Goal: Task Accomplishment & Management: Manage account settings

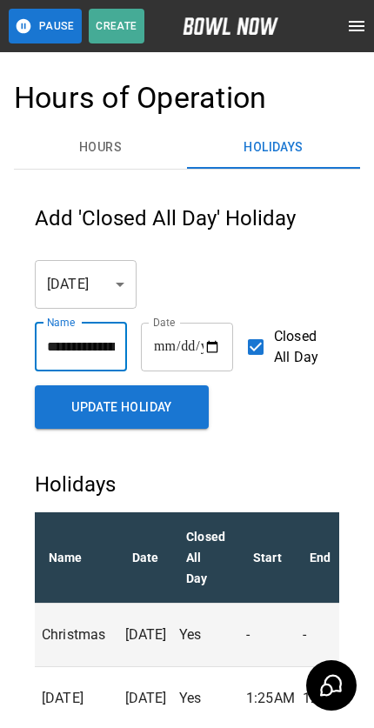
scroll to position [164, 0]
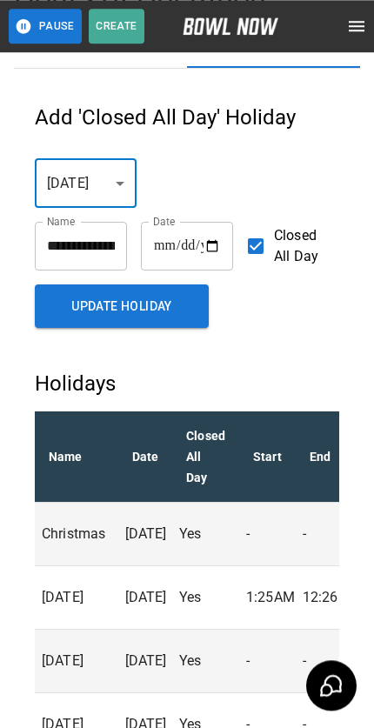
scroll to position [0, 0]
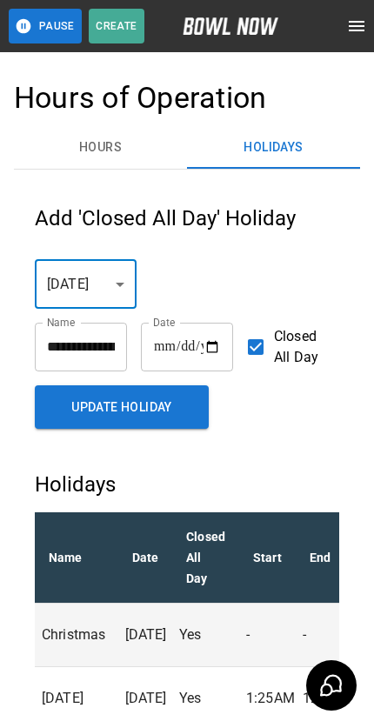
click at [81, 155] on button "Hours" at bounding box center [100, 148] width 173 height 42
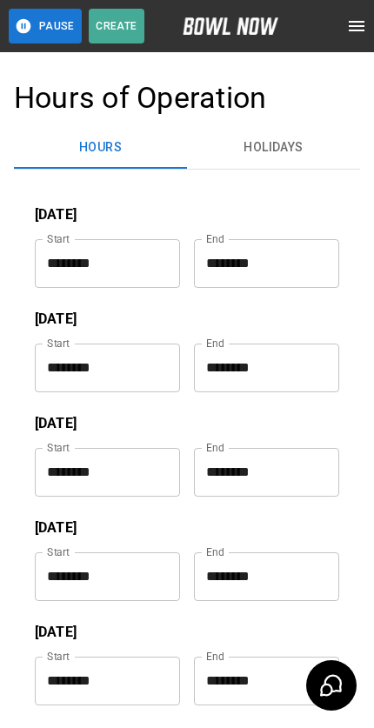
click at [256, 142] on button "Holidays" at bounding box center [273, 148] width 173 height 42
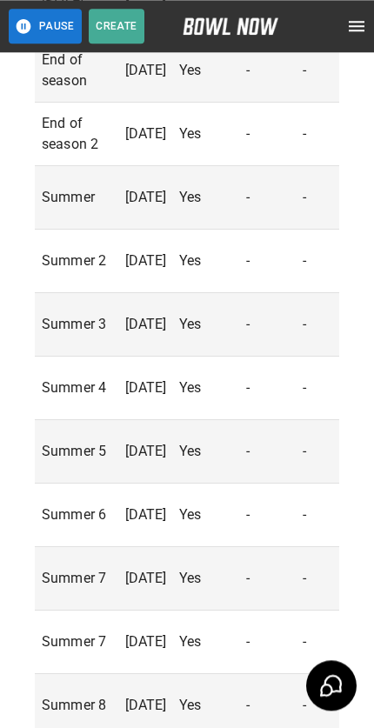
scroll to position [4323, 0]
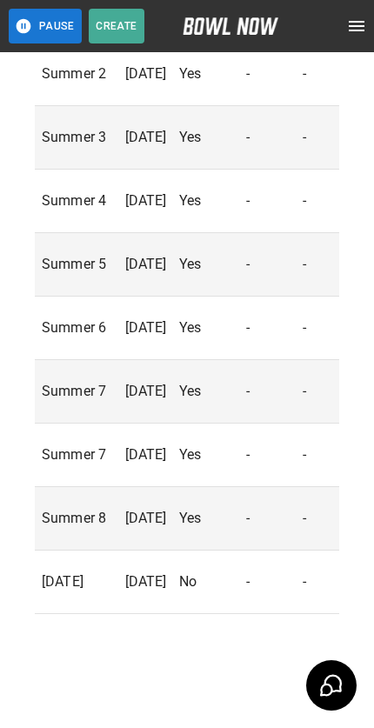
click at [139, 572] on p "[DATE]" at bounding box center [149, 582] width 48 height 21
click at [173, 573] on p "[DATE]" at bounding box center [149, 582] width 48 height 21
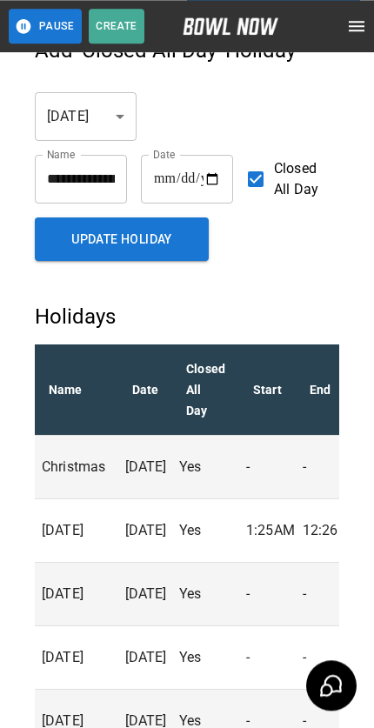
scroll to position [8, 0]
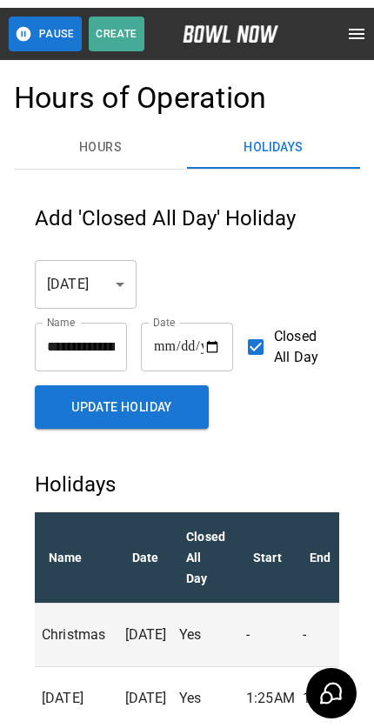
click at [80, 421] on button "Update Holiday" at bounding box center [122, 400] width 174 height 44
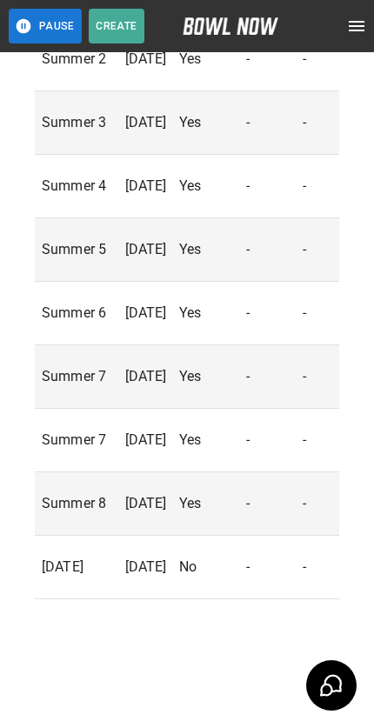
scroll to position [4323, 0]
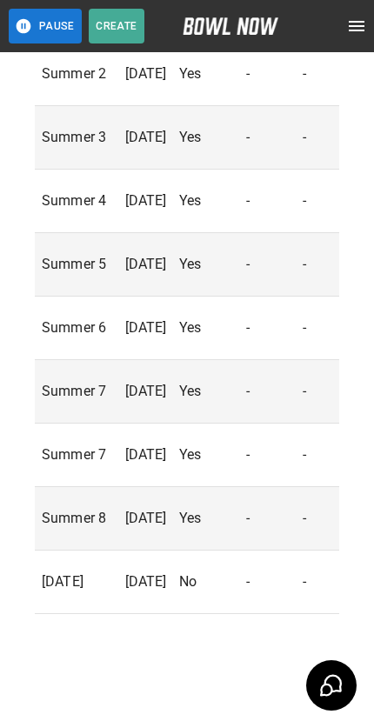
click at [218, 572] on p "No" at bounding box center [209, 582] width 60 height 21
click at [118, 578] on p "[DATE]" at bounding box center [80, 582] width 77 height 21
click at [137, 574] on p "[DATE]" at bounding box center [149, 582] width 48 height 21
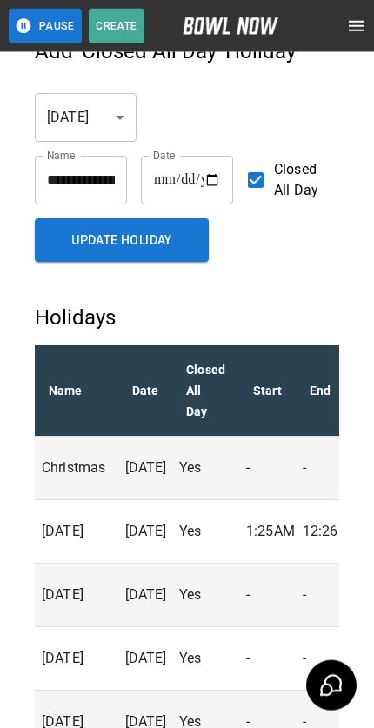
scroll to position [7, 0]
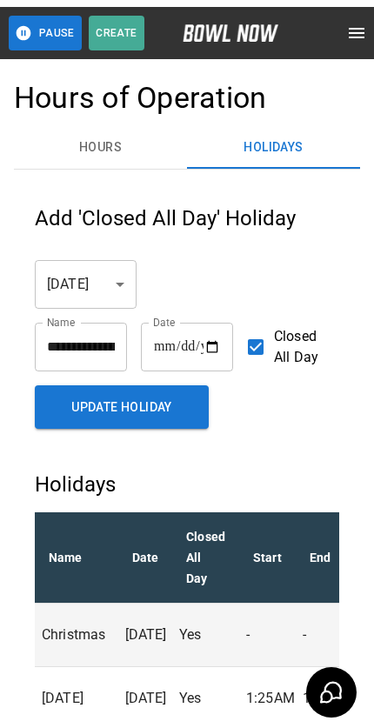
click at [85, 143] on button "Hours" at bounding box center [100, 141] width 173 height 42
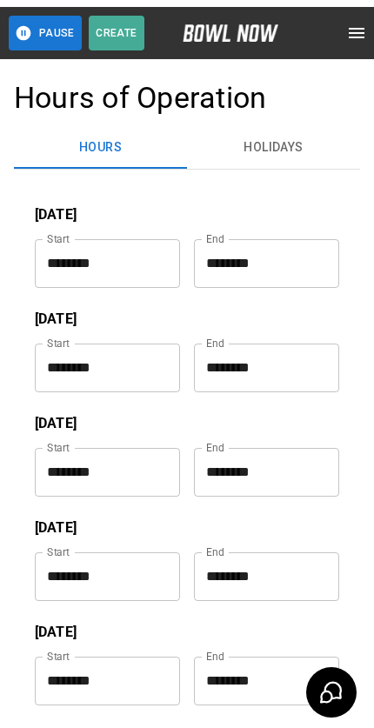
scroll to position [0, 0]
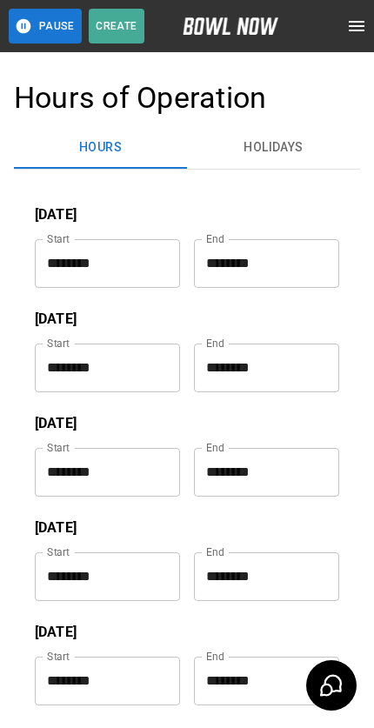
click at [345, 16] on button "open drawer" at bounding box center [356, 26] width 35 height 35
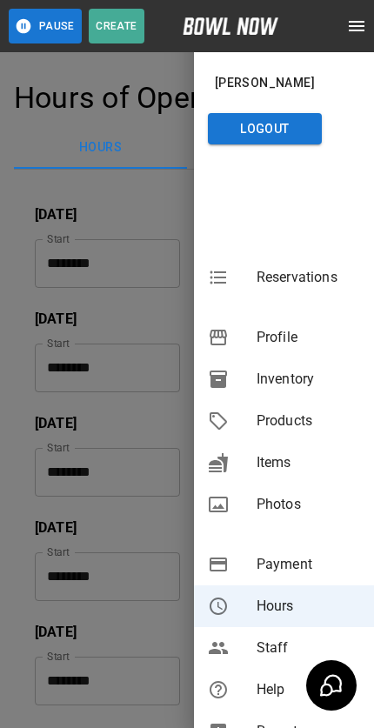
click at [269, 277] on span "Reservations" at bounding box center [309, 277] width 104 height 21
click at [305, 284] on span "Reservations" at bounding box center [309, 277] width 104 height 21
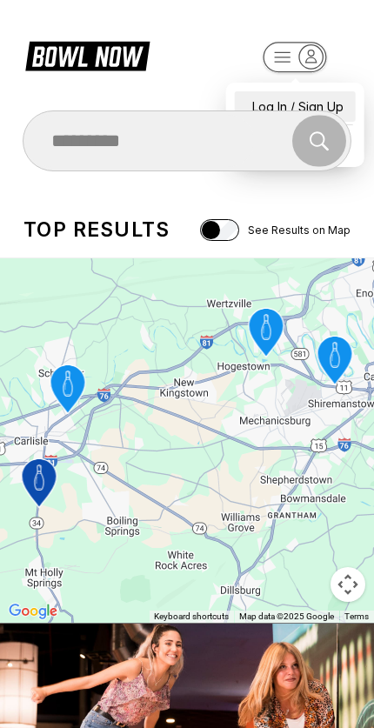
click at [257, 92] on div "Log In / Sign Up" at bounding box center [295, 106] width 121 height 30
select select "**"
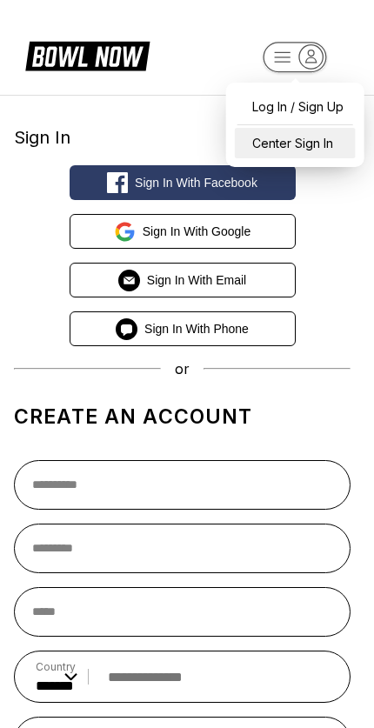
click at [270, 157] on div "Center Sign In" at bounding box center [295, 143] width 121 height 30
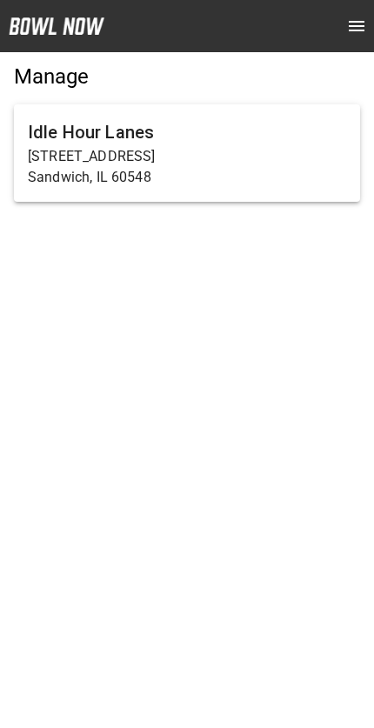
click at [74, 175] on p "Sandwich, IL 60548" at bounding box center [187, 177] width 318 height 21
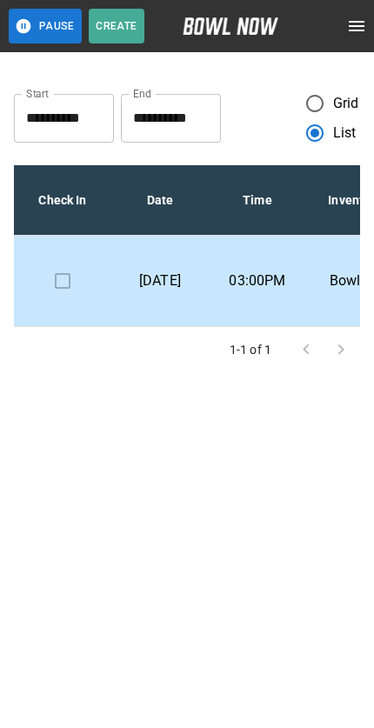
click at [361, 35] on icon "open drawer" at bounding box center [356, 26] width 21 height 21
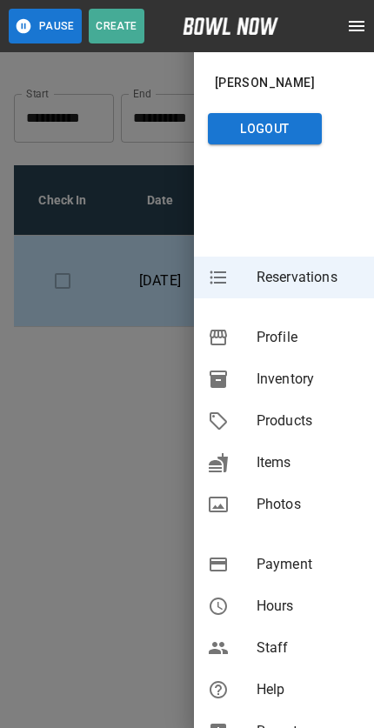
click at [291, 605] on span "Hours" at bounding box center [309, 606] width 104 height 21
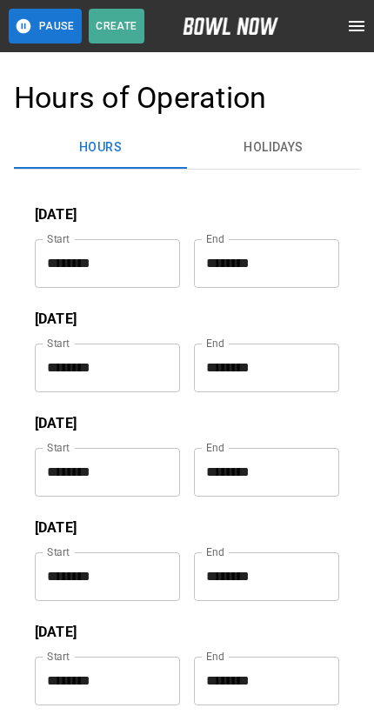
click at [267, 150] on button "Holidays" at bounding box center [273, 148] width 173 height 42
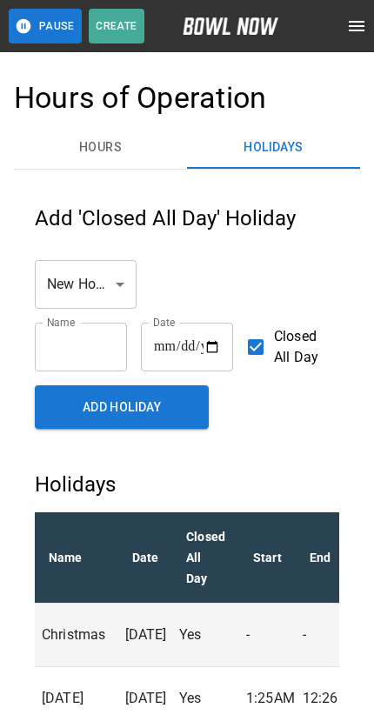
click at [59, 350] on input "text" at bounding box center [81, 347] width 92 height 49
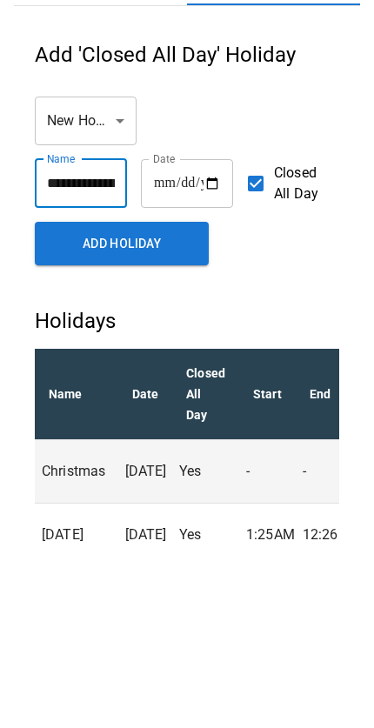
type input "**********"
click at [184, 323] on input "date" at bounding box center [187, 347] width 92 height 49
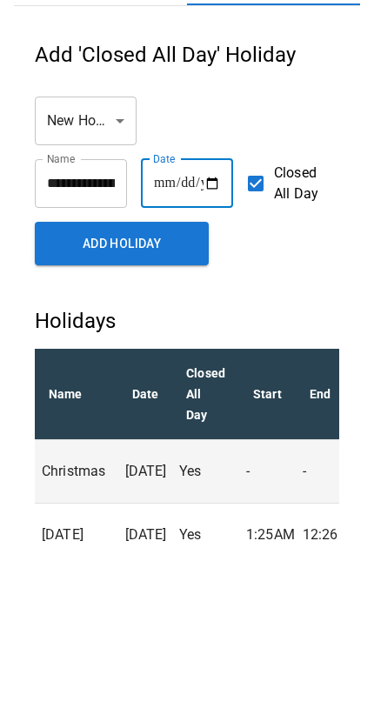
scroll to position [164, 0]
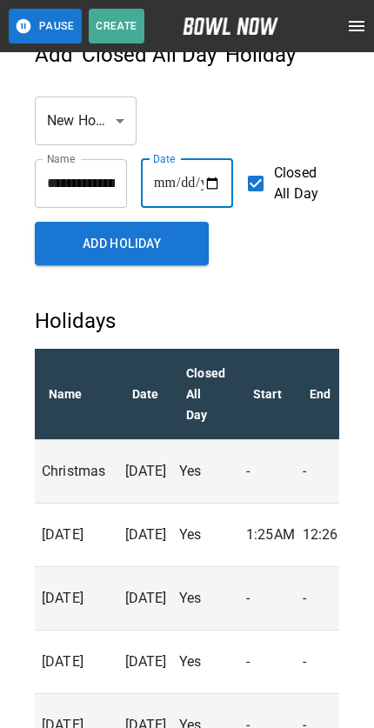
type input "**********"
click at [177, 241] on button "Add Holiday" at bounding box center [122, 244] width 174 height 44
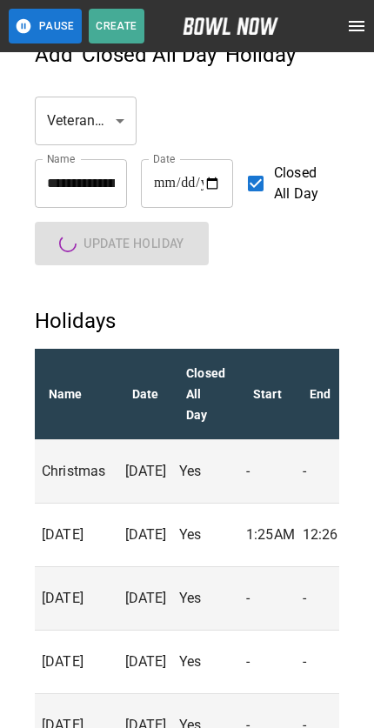
type input "**"
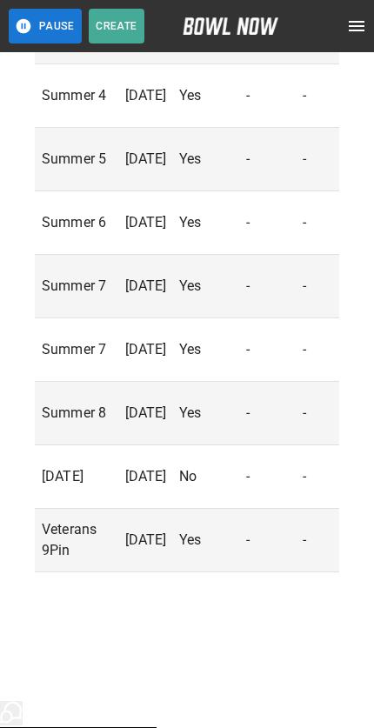
scroll to position [4386, 0]
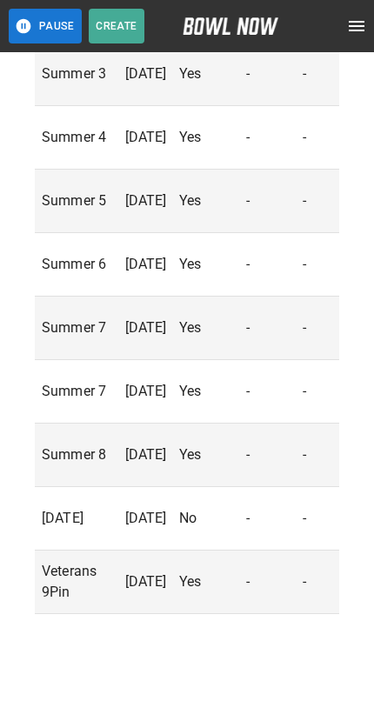
click at [234, 511] on p "No" at bounding box center [209, 518] width 60 height 21
click at [239, 508] on p "No" at bounding box center [209, 518] width 60 height 21
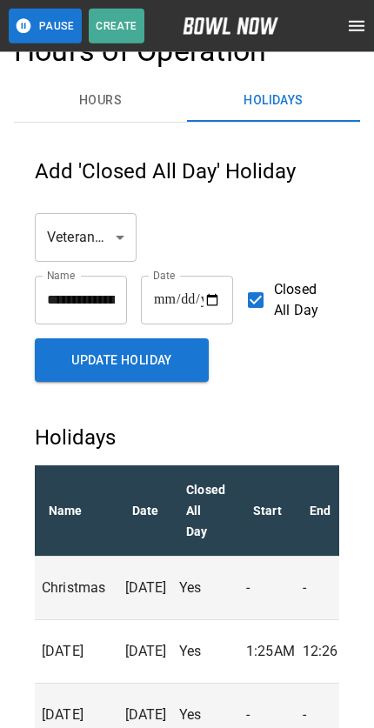
scroll to position [10, 0]
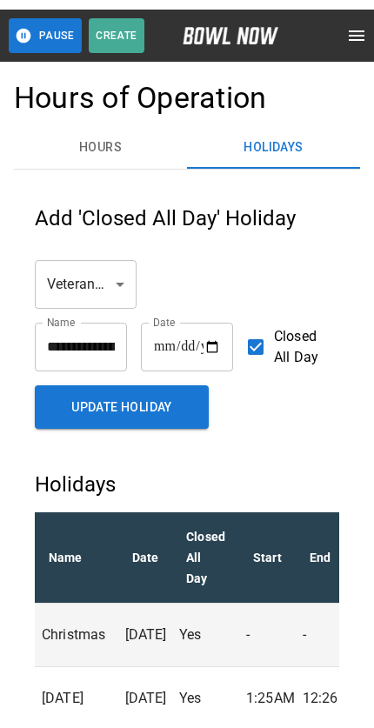
click at [344, 33] on button "open drawer" at bounding box center [356, 26] width 35 height 35
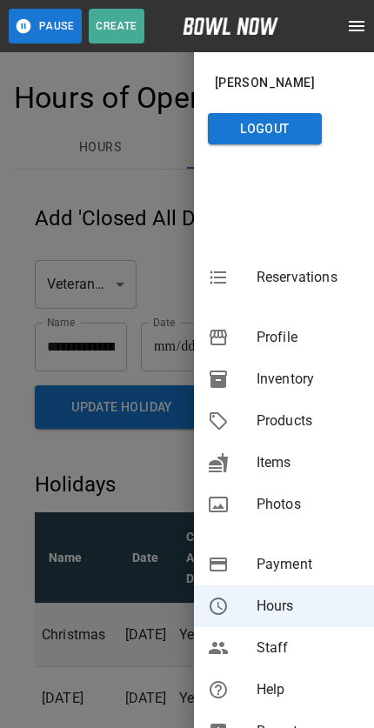
click at [305, 270] on span "Reservations" at bounding box center [309, 277] width 104 height 21
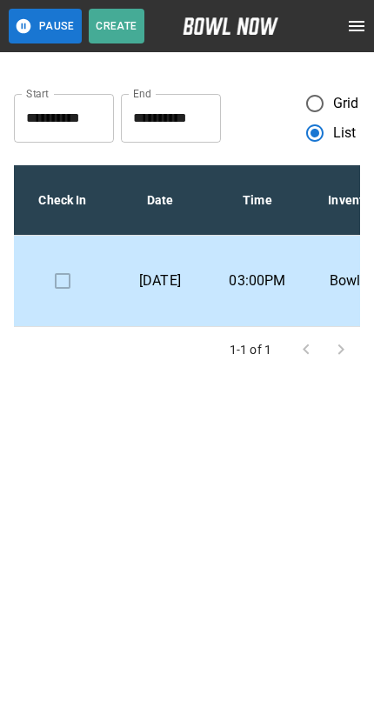
click at [356, 32] on icon "open drawer" at bounding box center [356, 26] width 21 height 21
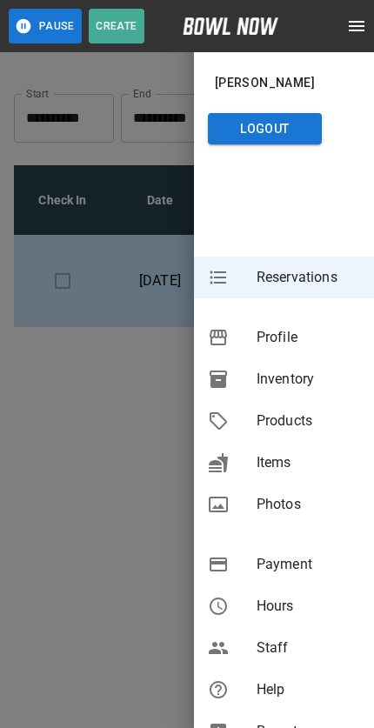
click at [289, 604] on span "Hours" at bounding box center [309, 606] width 104 height 21
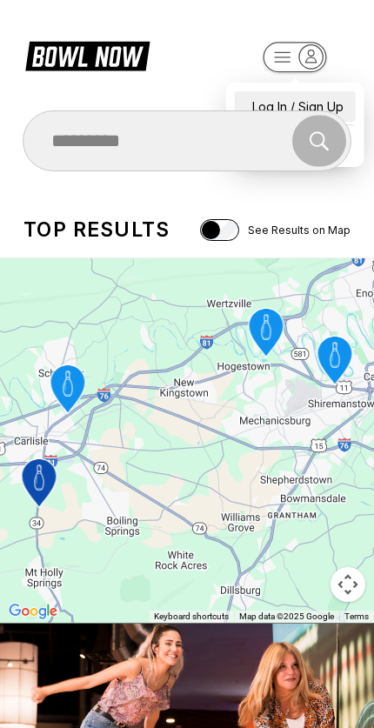
click at [256, 93] on div "Log In / Sign Up" at bounding box center [295, 106] width 121 height 30
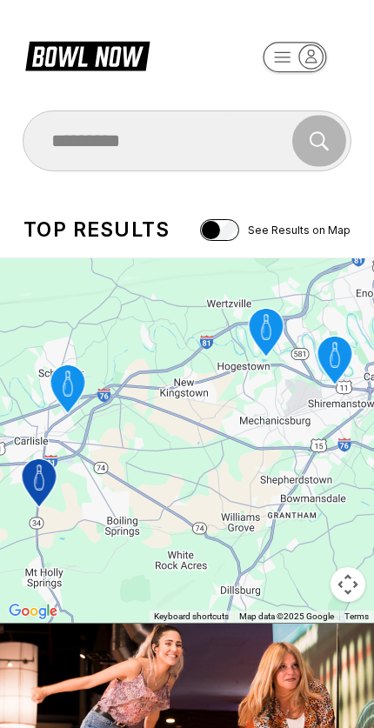
select select "**"
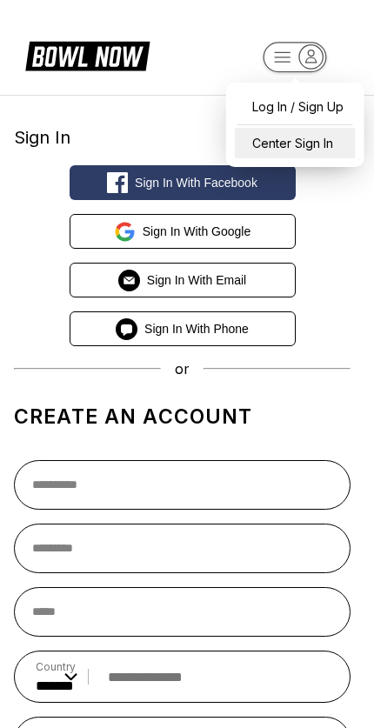
click at [270, 150] on div "Center Sign In" at bounding box center [295, 143] width 121 height 30
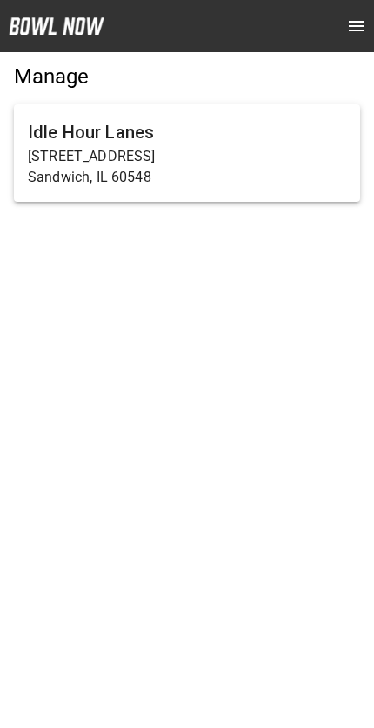
click at [76, 167] on p "Sandwich, IL 60548" at bounding box center [187, 177] width 318 height 21
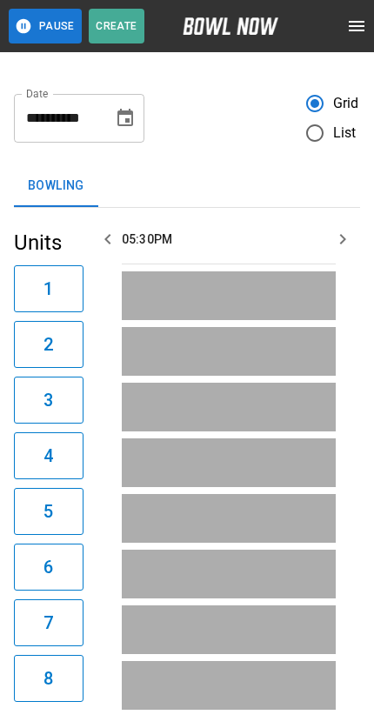
click at [356, 20] on icon "open drawer" at bounding box center [356, 26] width 21 height 21
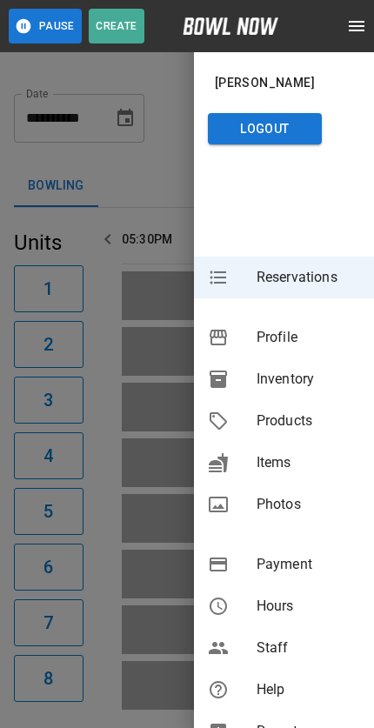
click at [295, 596] on span "Hours" at bounding box center [309, 606] width 104 height 21
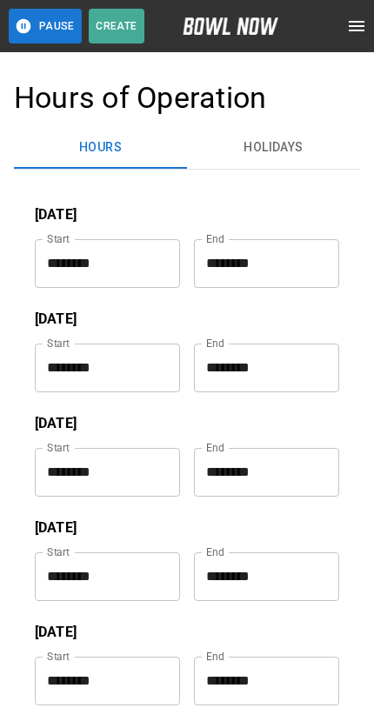
click at [263, 155] on button "Holidays" at bounding box center [273, 148] width 173 height 42
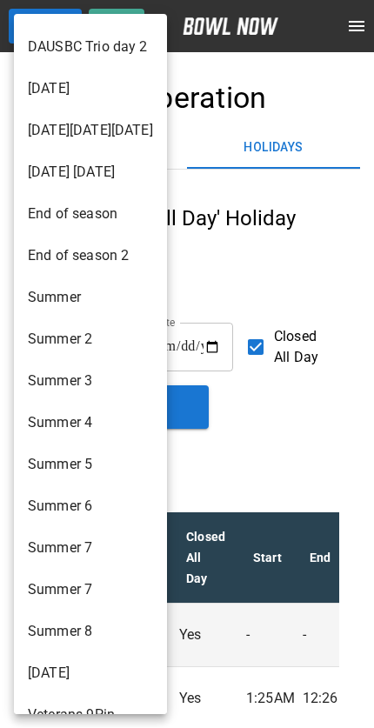
scroll to position [2207, 0]
click at [117, 672] on li "[DATE]" at bounding box center [90, 674] width 153 height 42
type input "**"
type input "**********"
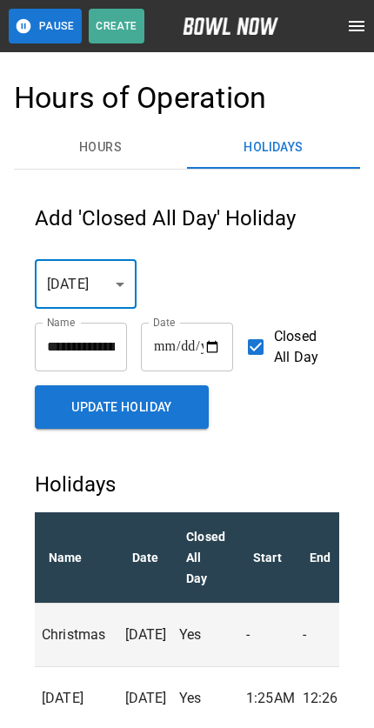
click at [175, 412] on button "Update Holiday" at bounding box center [122, 407] width 174 height 44
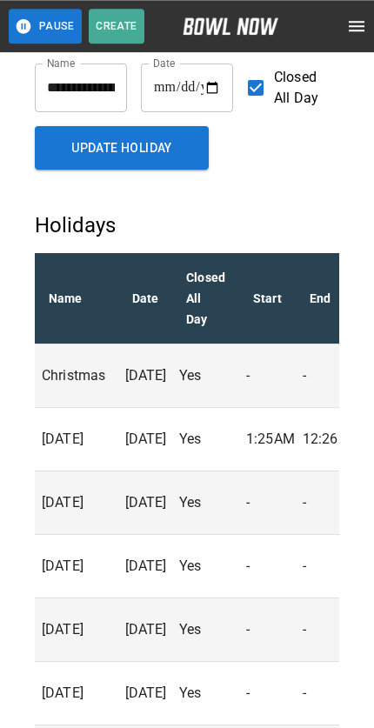
scroll to position [0, 0]
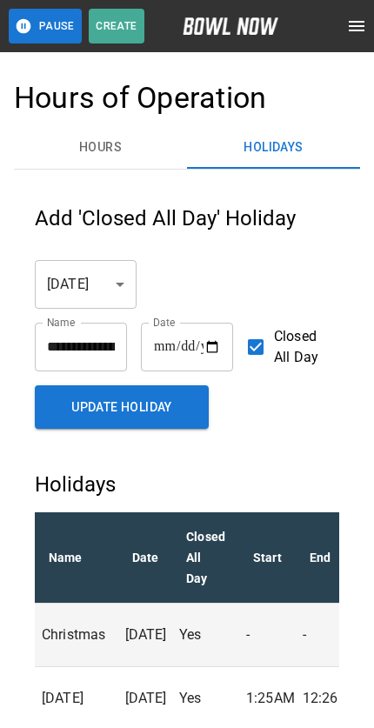
click at [362, 38] on button "open drawer" at bounding box center [356, 26] width 35 height 35
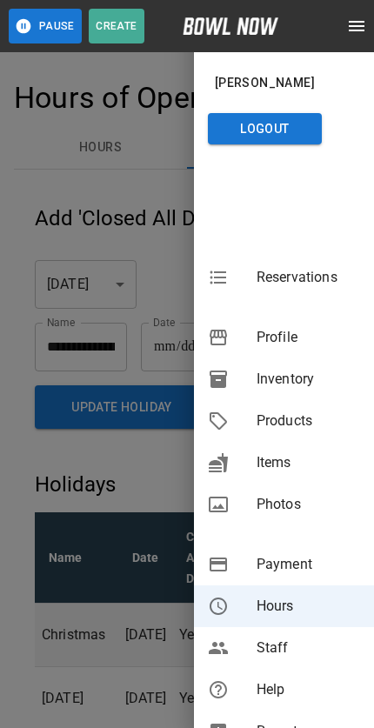
click at [316, 271] on span "Reservations" at bounding box center [309, 277] width 104 height 21
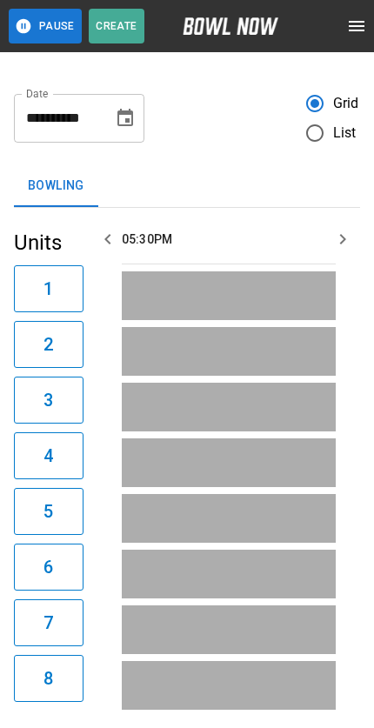
click at [357, 37] on button "open drawer" at bounding box center [356, 26] width 35 height 35
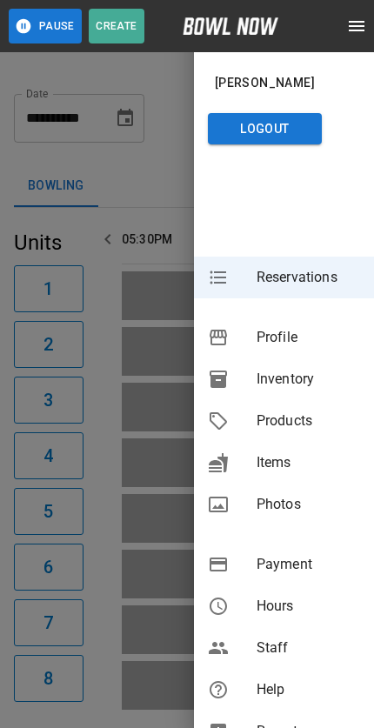
click at [301, 599] on span "Hours" at bounding box center [309, 606] width 104 height 21
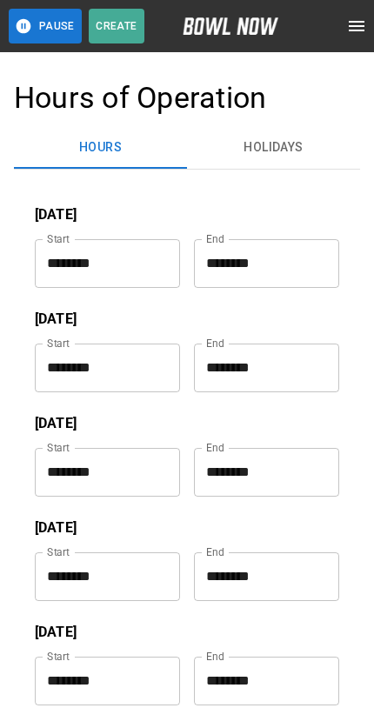
click at [294, 132] on button "Holidays" at bounding box center [273, 148] width 173 height 42
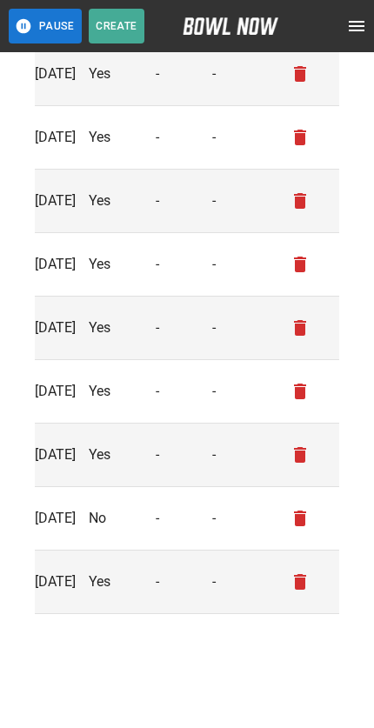
scroll to position [0, 97]
click at [308, 508] on icon "remove" at bounding box center [300, 518] width 21 height 21
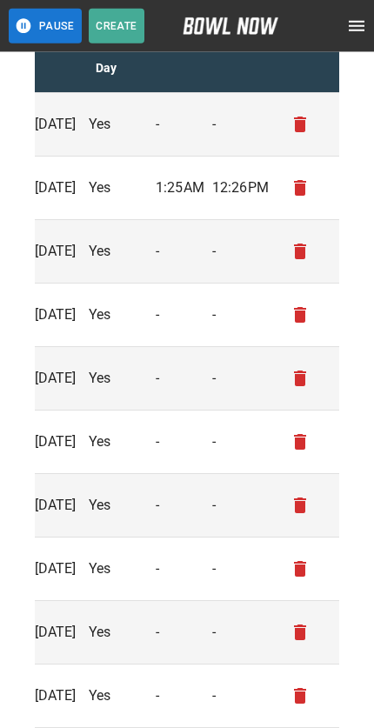
scroll to position [0, 0]
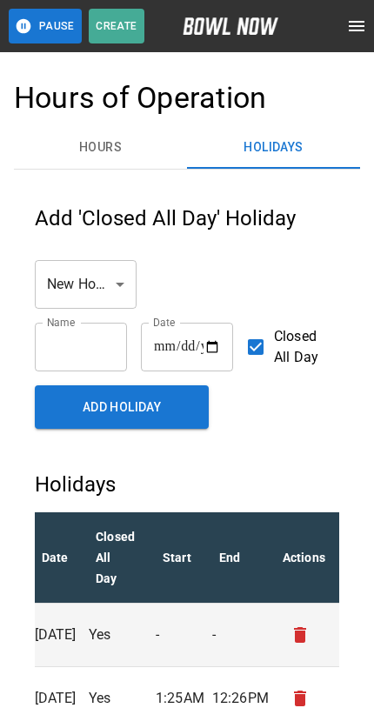
click at [63, 345] on input "text" at bounding box center [81, 347] width 92 height 49
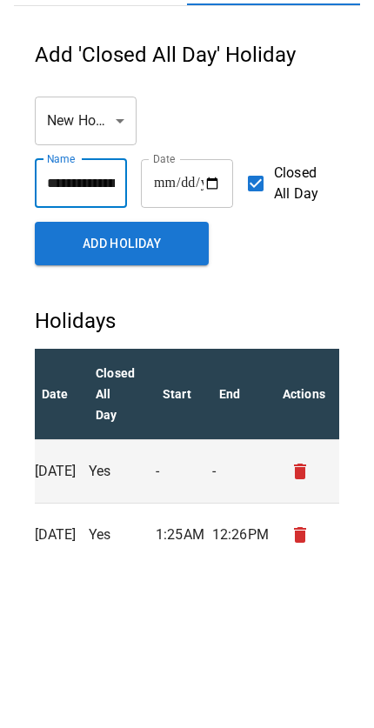
type input "**********"
click at [170, 323] on input "date" at bounding box center [187, 347] width 92 height 49
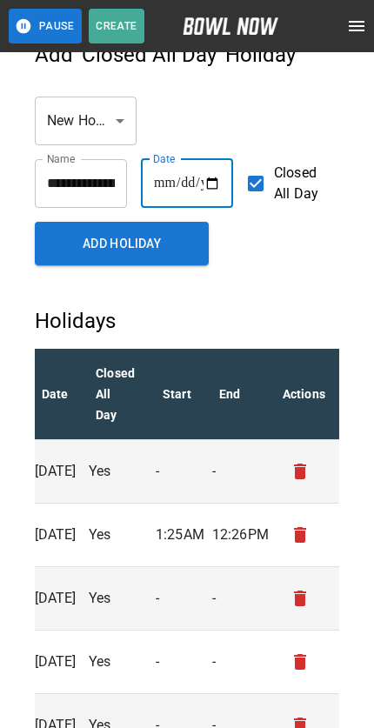
type input "**********"
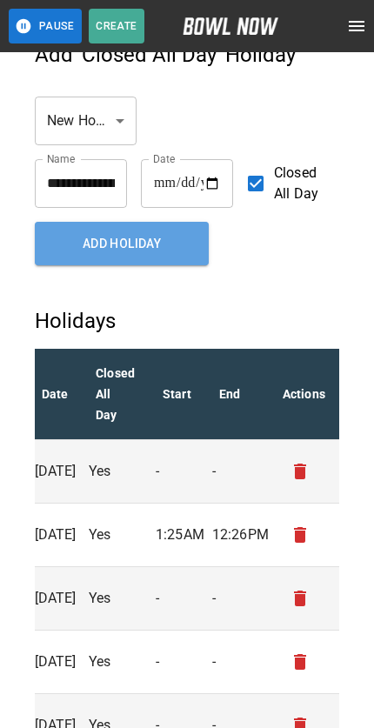
click at [177, 251] on button "Add Holiday" at bounding box center [122, 244] width 174 height 44
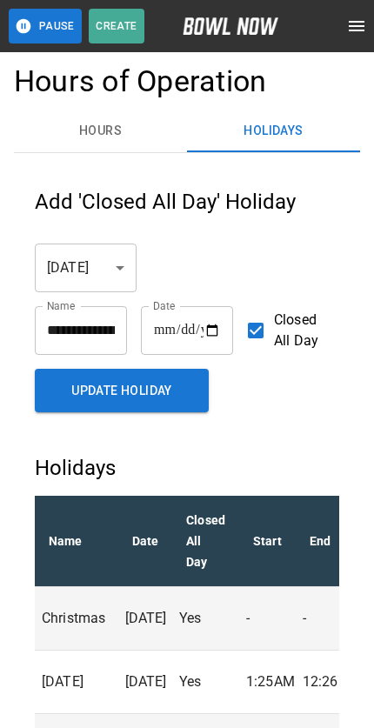
scroll to position [0, 0]
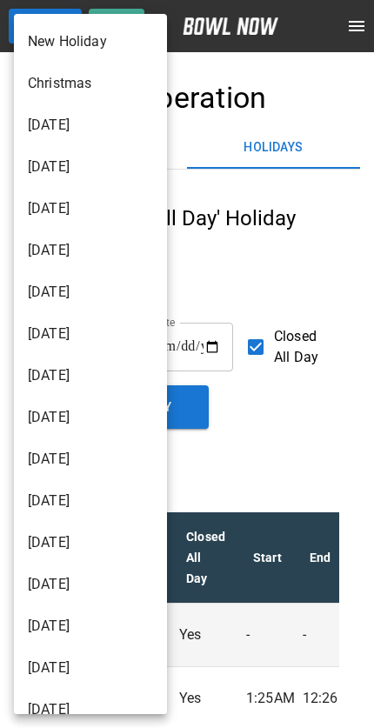
scroll to position [2207, 0]
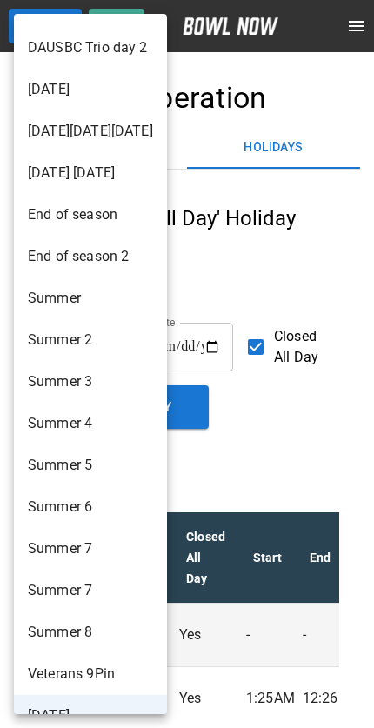
click at [297, 258] on div at bounding box center [187, 364] width 374 height 728
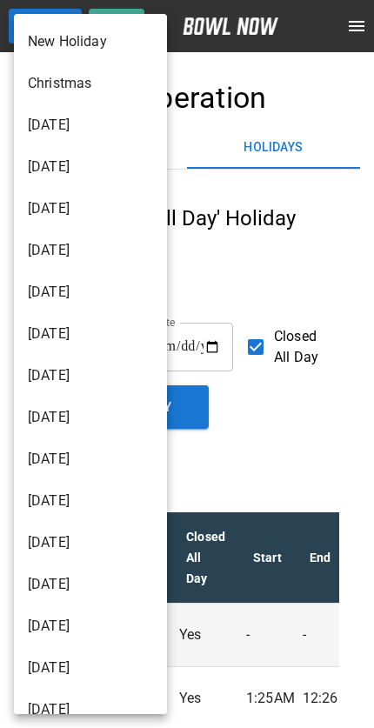
scroll to position [0, 0]
click at [95, 39] on li "New Holiday" at bounding box center [90, 42] width 153 height 42
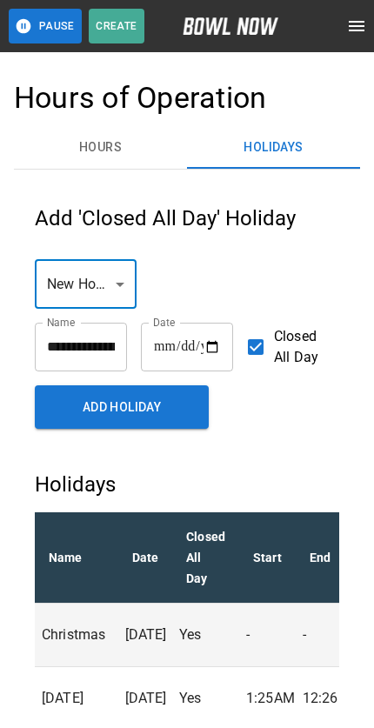
type input "**"
click at [81, 347] on input "text" at bounding box center [81, 347] width 92 height 49
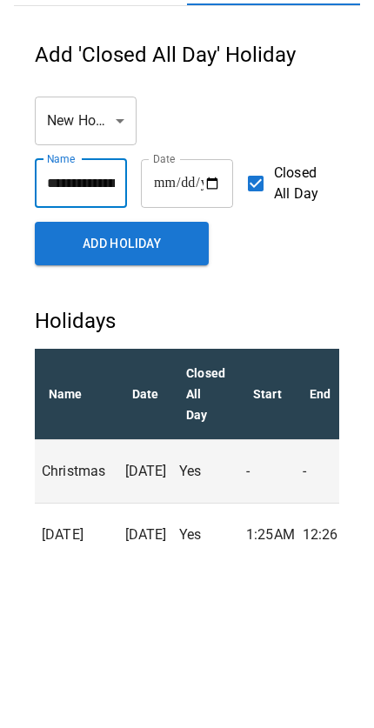
type input "**********"
click at [175, 323] on input "date" at bounding box center [187, 347] width 92 height 49
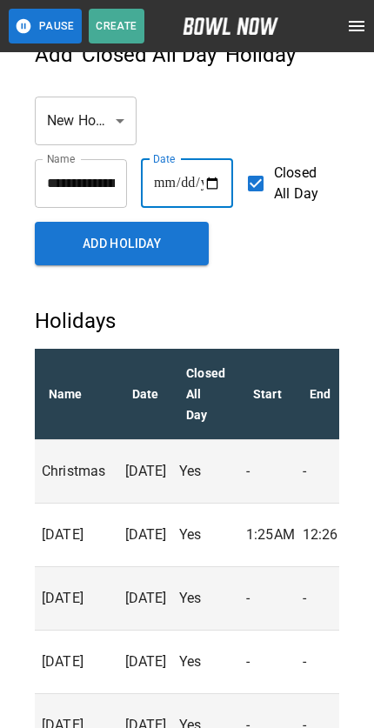
type input "**********"
click at [58, 243] on button "Add Holiday" at bounding box center [122, 244] width 174 height 44
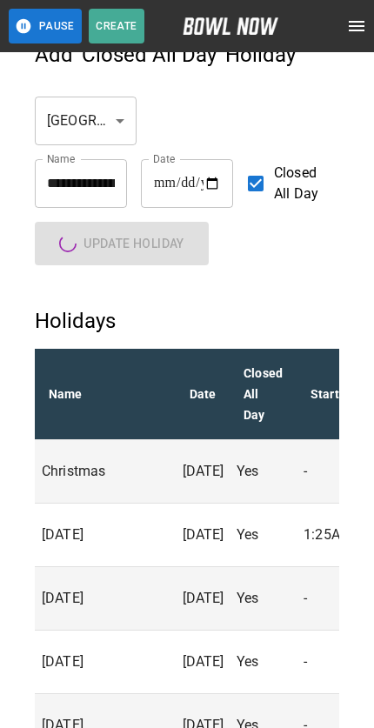
type input "**"
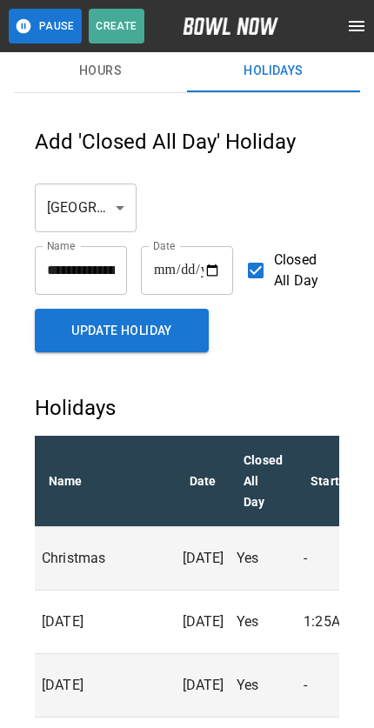
scroll to position [0, 0]
